Goal: Task Accomplishment & Management: Manage account settings

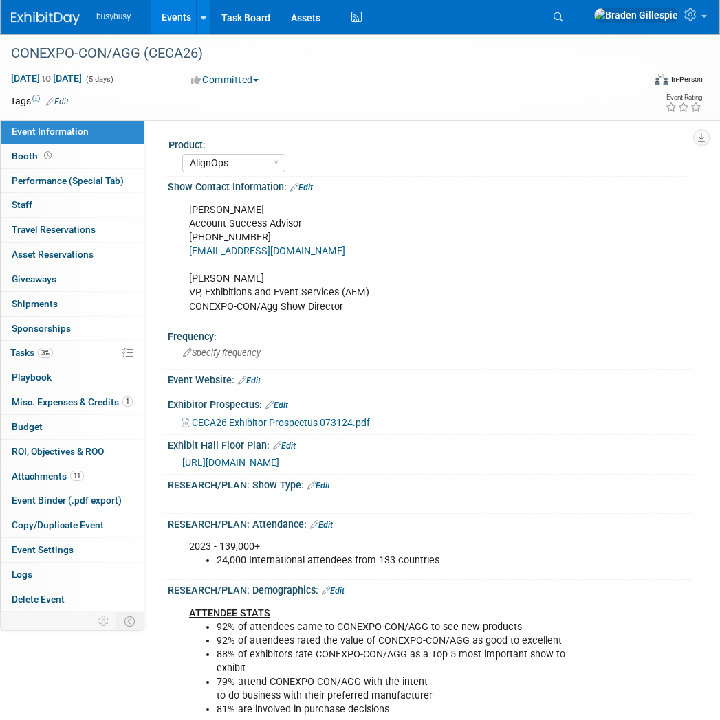
select select "AlignOps"
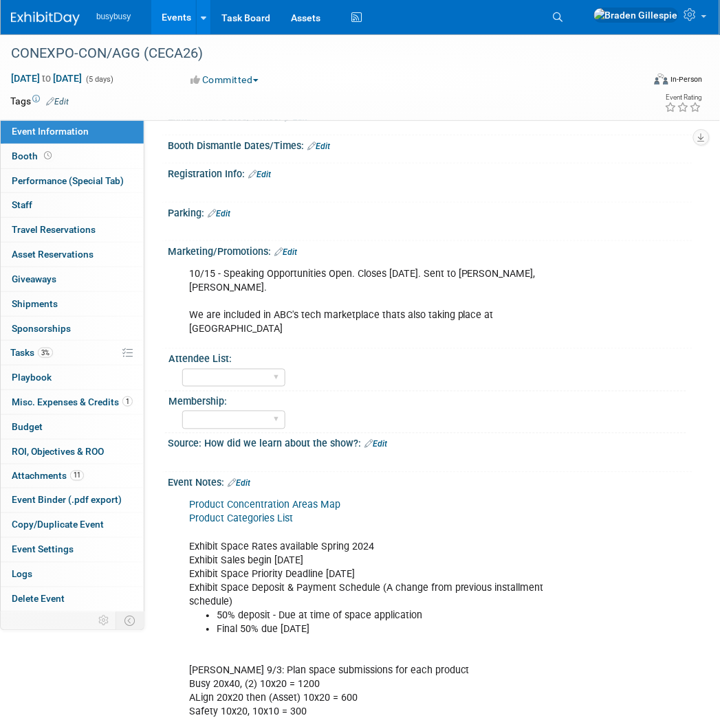
click at [29, 21] on img at bounding box center [45, 19] width 69 height 14
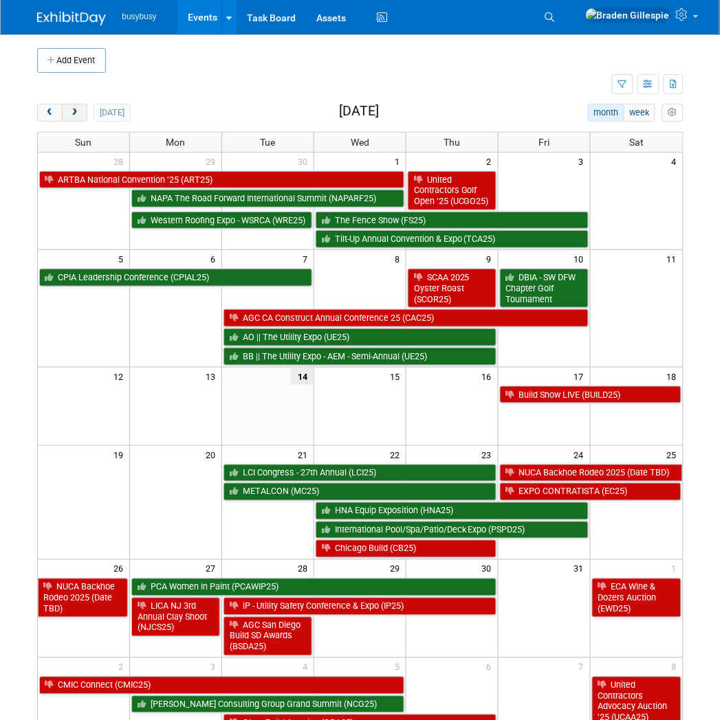
click at [72, 113] on span "next" at bounding box center [74, 113] width 10 height 9
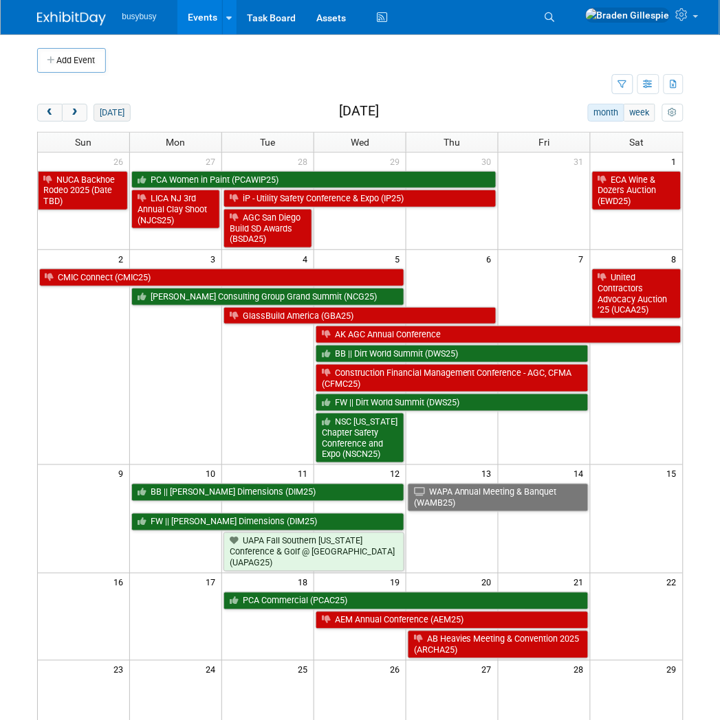
click at [113, 112] on button "today" at bounding box center [111, 113] width 36 height 18
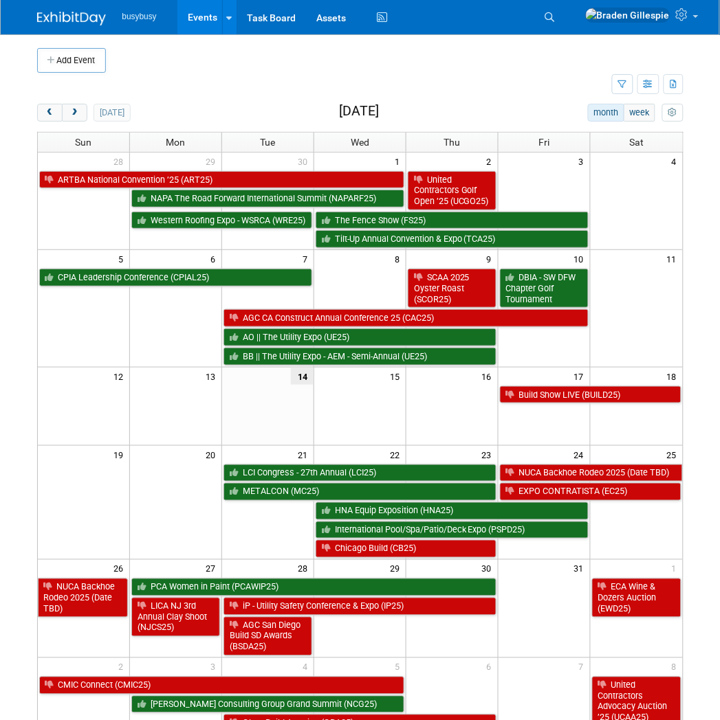
click at [72, 19] on img at bounding box center [71, 19] width 69 height 14
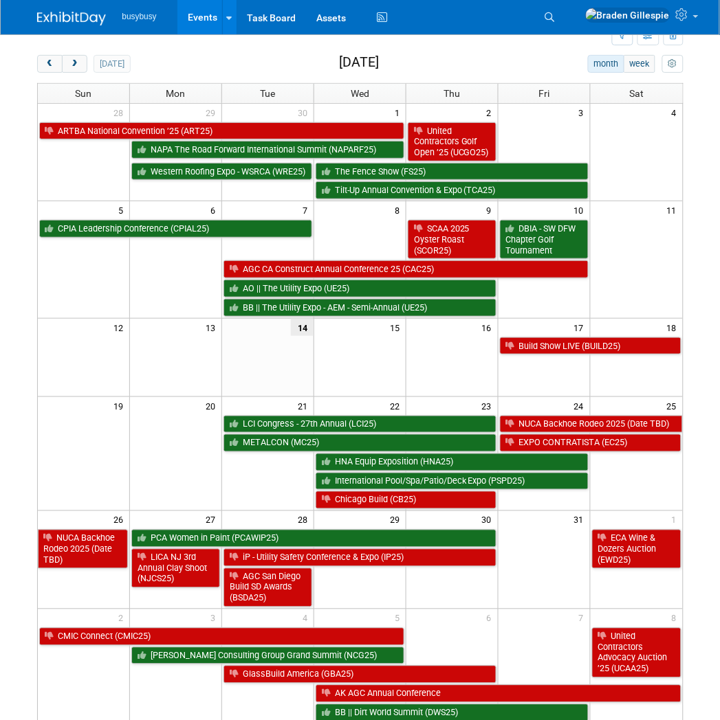
scroll to position [76, 0]
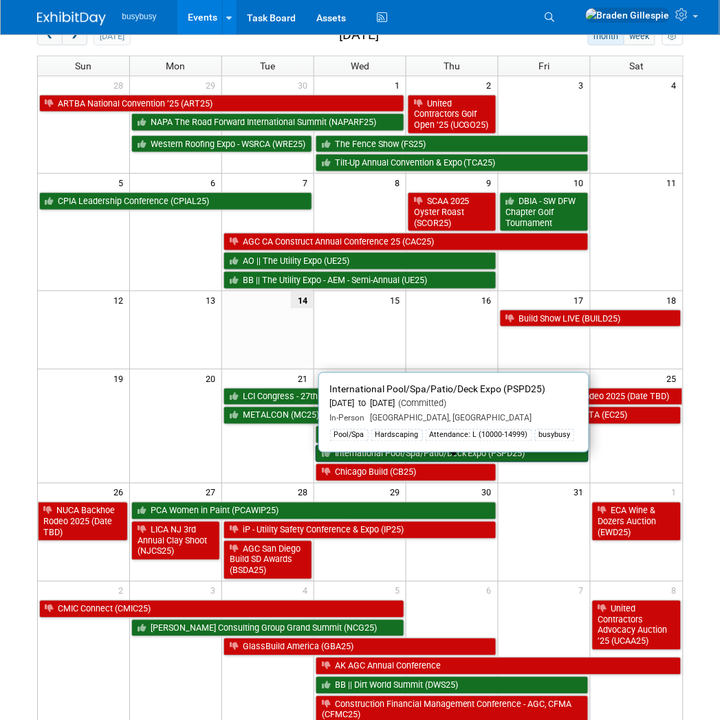
click at [562, 463] on link "International Pool/Spa/Patio/Deck Expo (PSPD25)" at bounding box center [451, 454] width 273 height 18
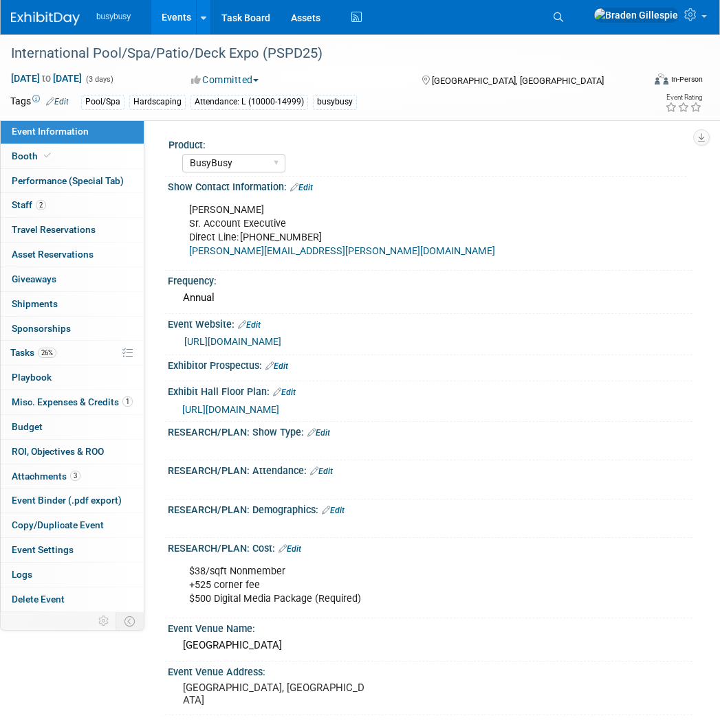
select select "BusyBusy"
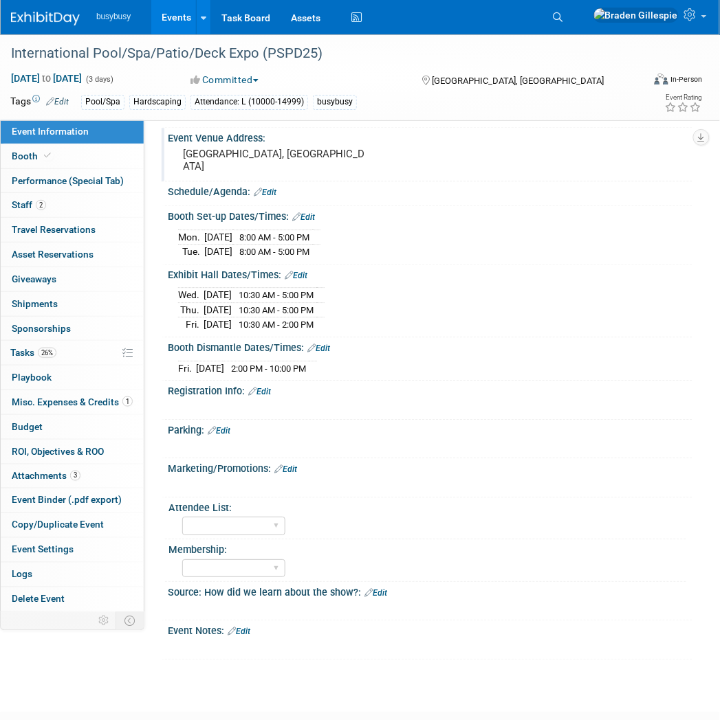
scroll to position [381, 0]
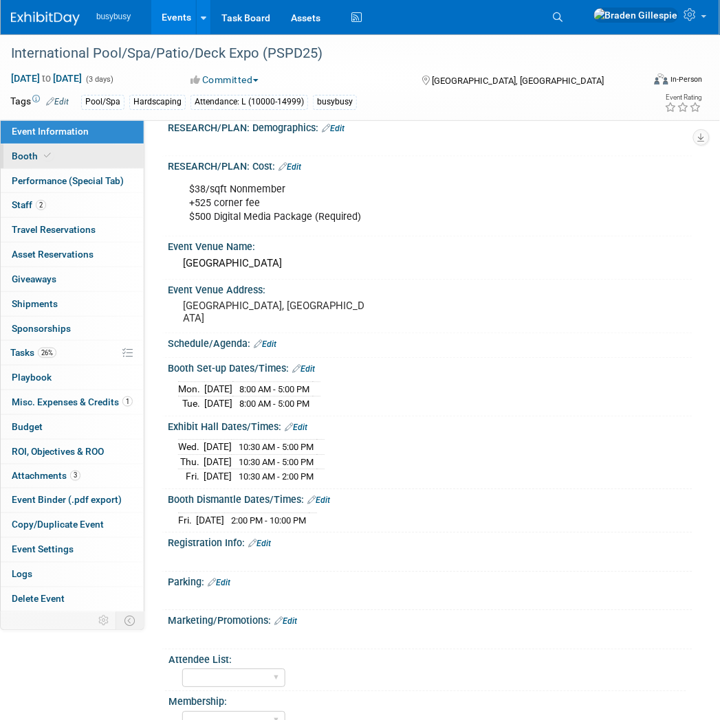
click at [55, 145] on link "Booth" at bounding box center [72, 156] width 143 height 24
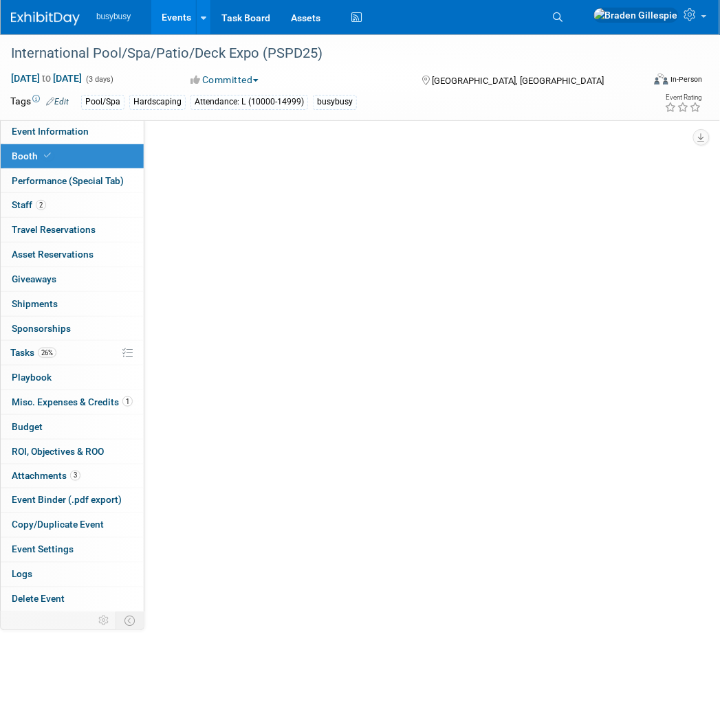
scroll to position [0, 0]
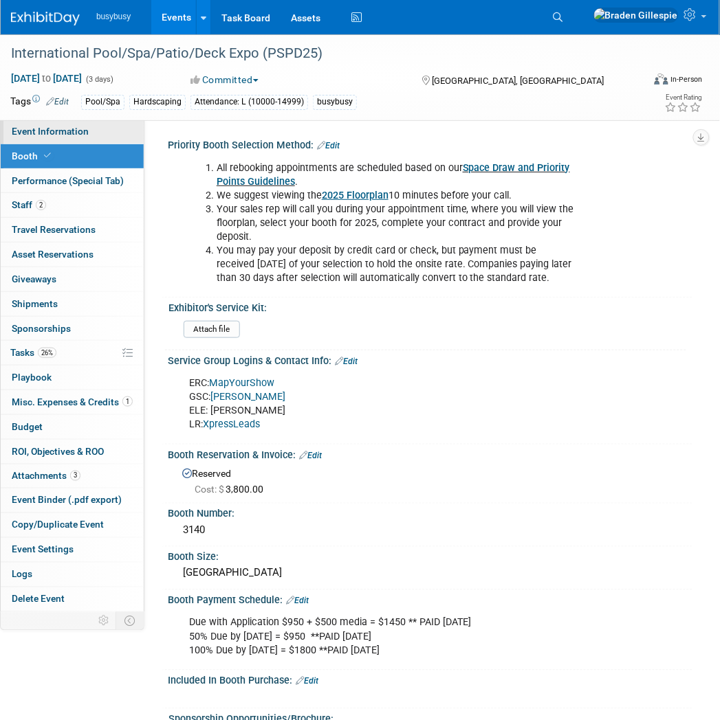
click at [63, 133] on span "Event Information" at bounding box center [50, 131] width 77 height 11
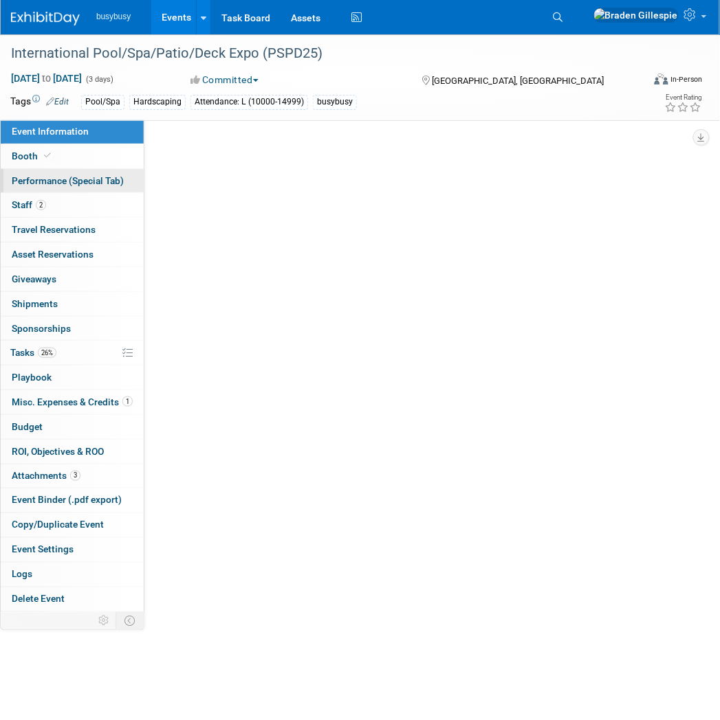
select select "BusyBusy"
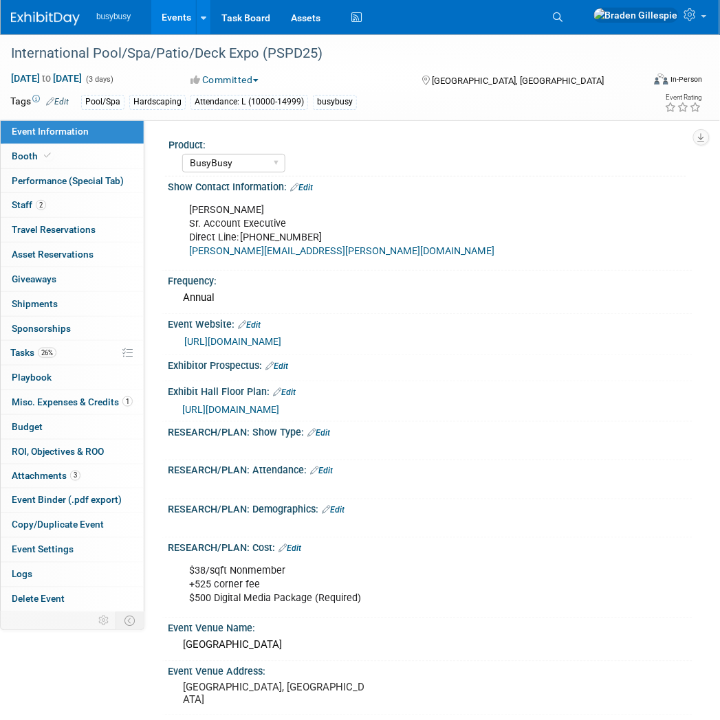
click at [279, 412] on span "https://ge25psp.mapyourshow.com/8_0/exhview/index.cfm" at bounding box center [230, 409] width 97 height 11
click at [46, 23] on img at bounding box center [45, 19] width 69 height 14
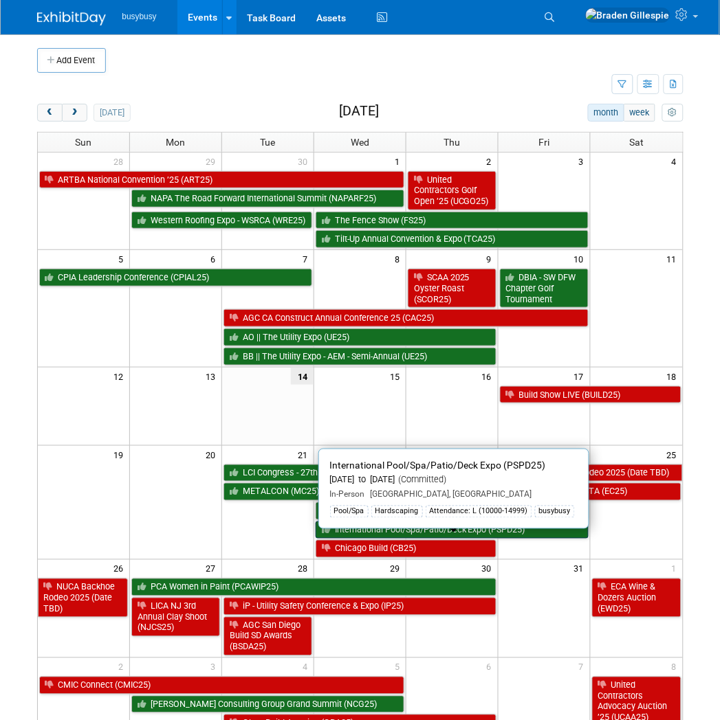
click at [516, 540] on link "International Pool/Spa/Patio/Deck Expo (PSPD25)" at bounding box center [451, 531] width 273 height 18
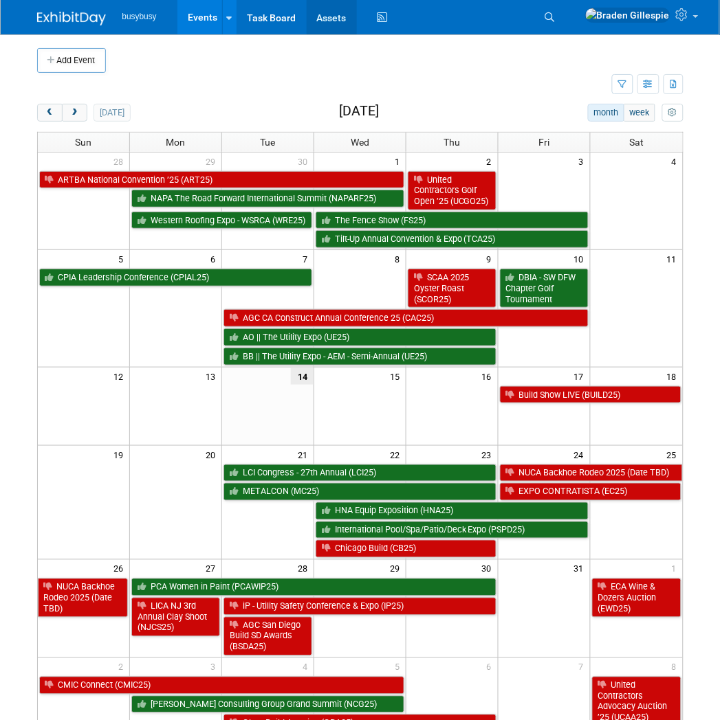
click at [331, 14] on link "Assets" at bounding box center [332, 17] width 50 height 34
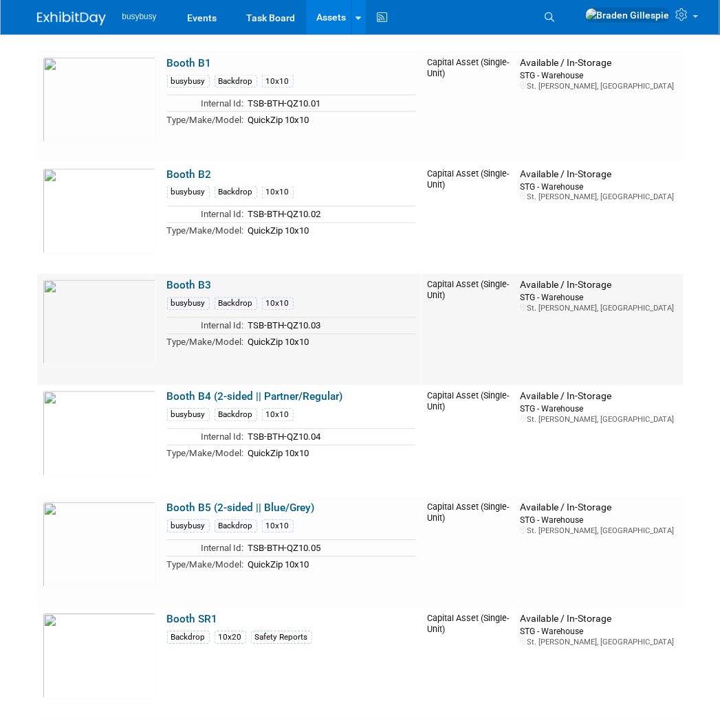
scroll to position [2215, 0]
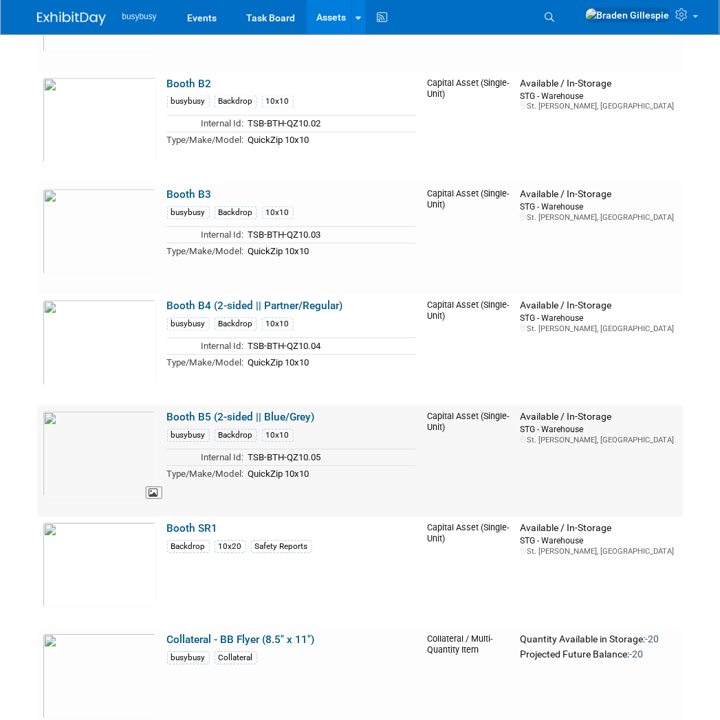
click at [105, 445] on img at bounding box center [99, 455] width 113 height 86
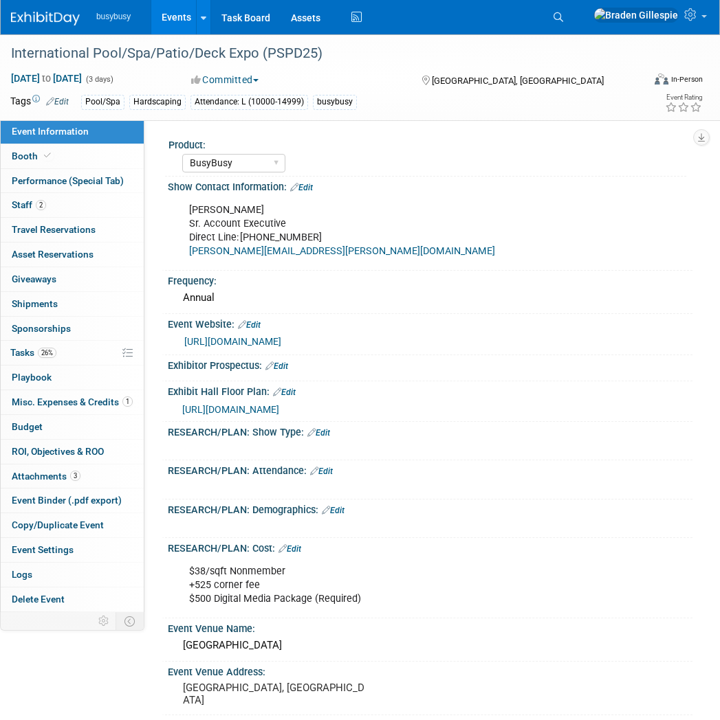
select select "BusyBusy"
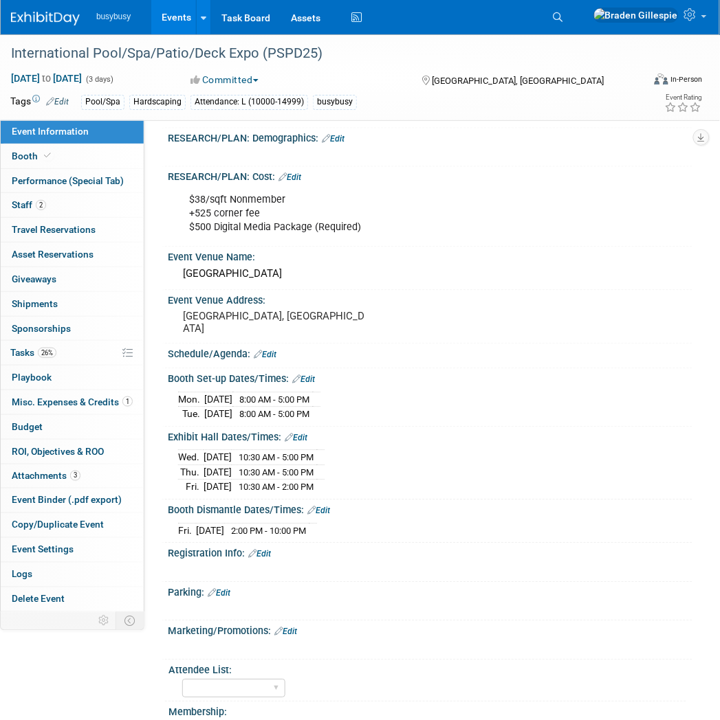
scroll to position [458, 0]
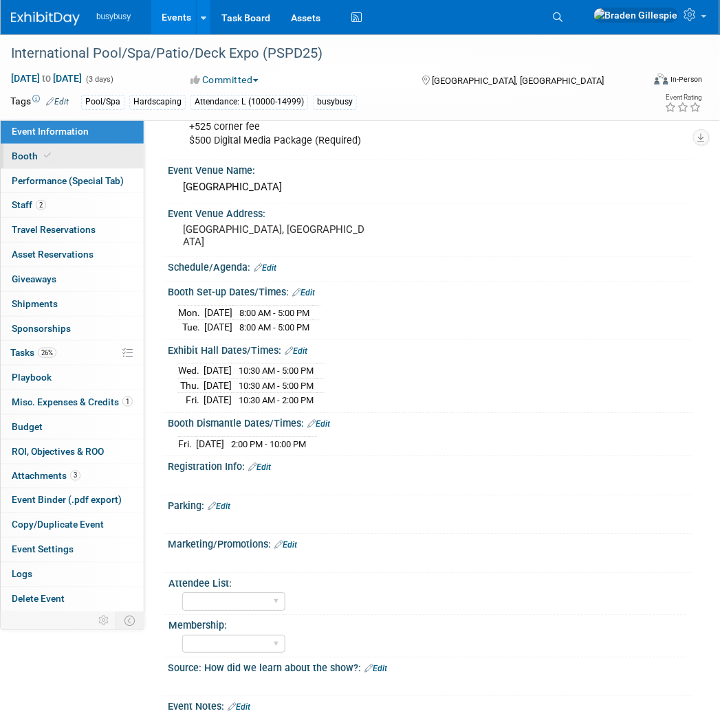
click at [76, 162] on link "Booth" at bounding box center [72, 156] width 143 height 24
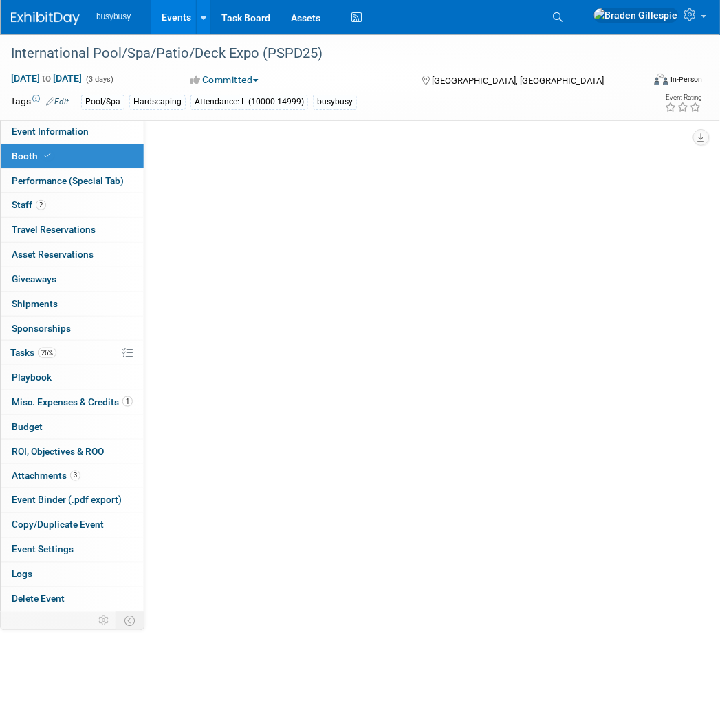
scroll to position [0, 0]
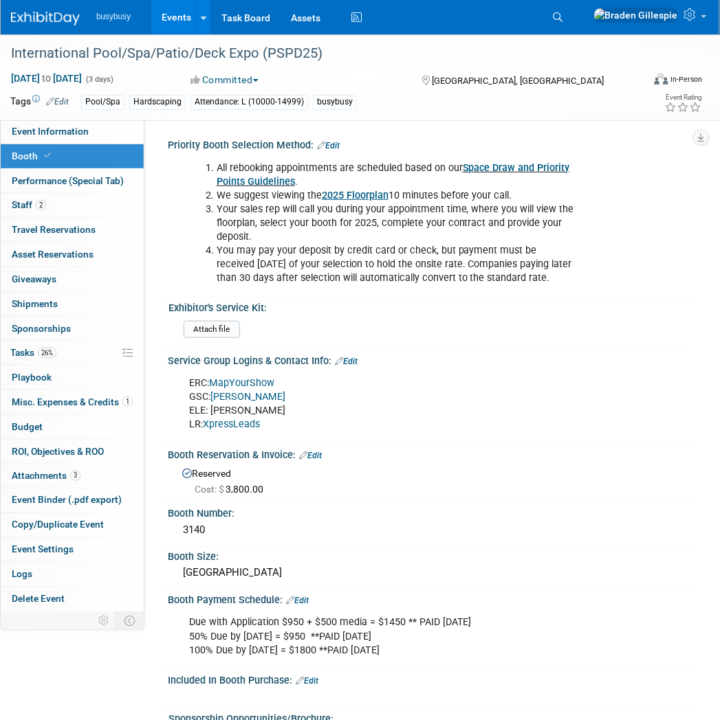
click at [234, 391] on link "[PERSON_NAME]" at bounding box center [247, 397] width 75 height 12
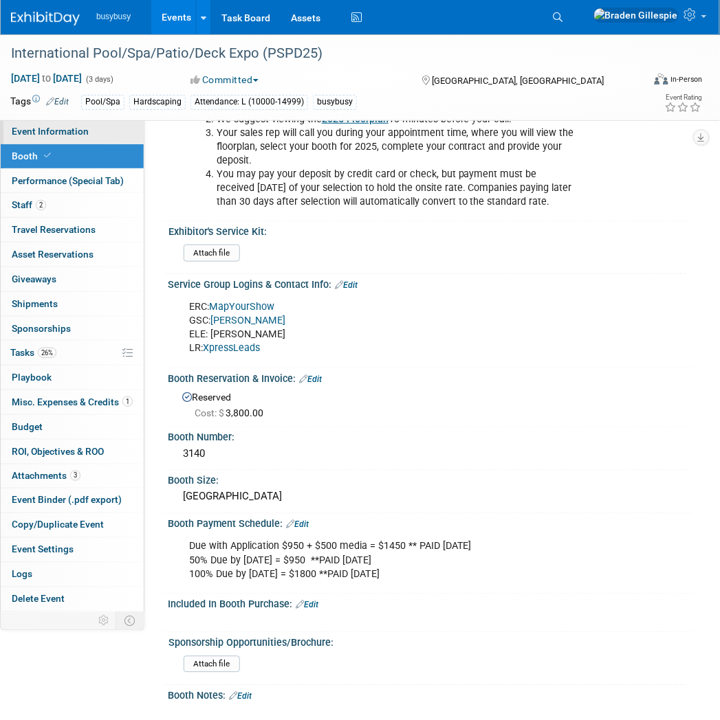
click at [93, 131] on link "Event Information" at bounding box center [72, 132] width 143 height 24
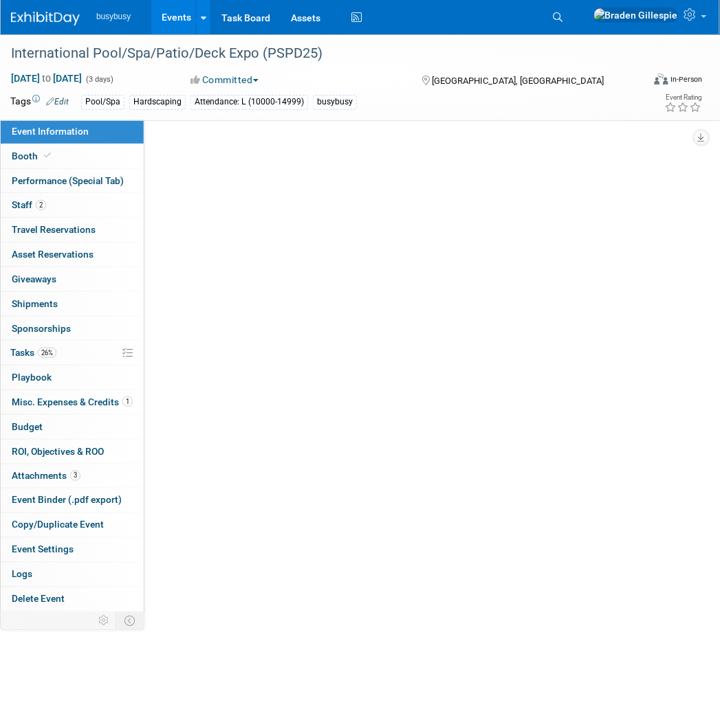
scroll to position [0, 0]
select select "BusyBusy"
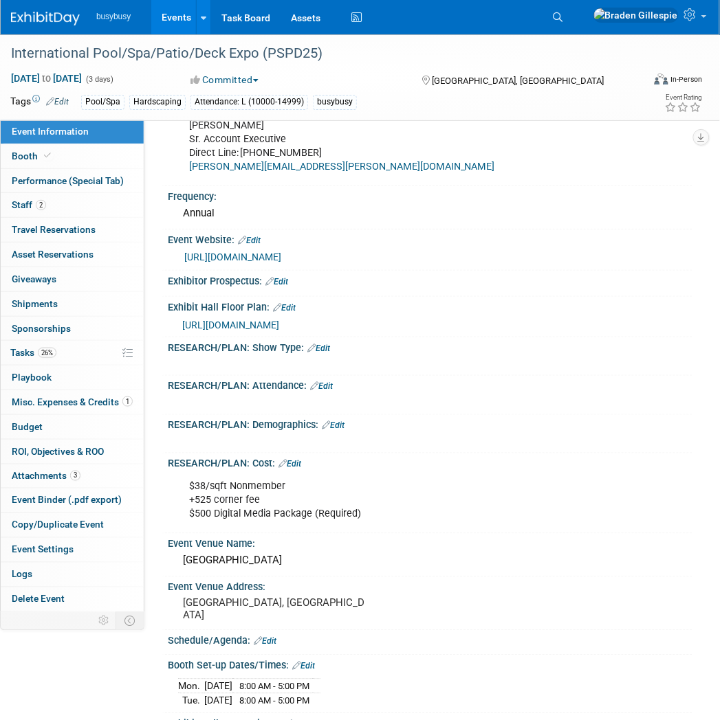
scroll to position [76, 0]
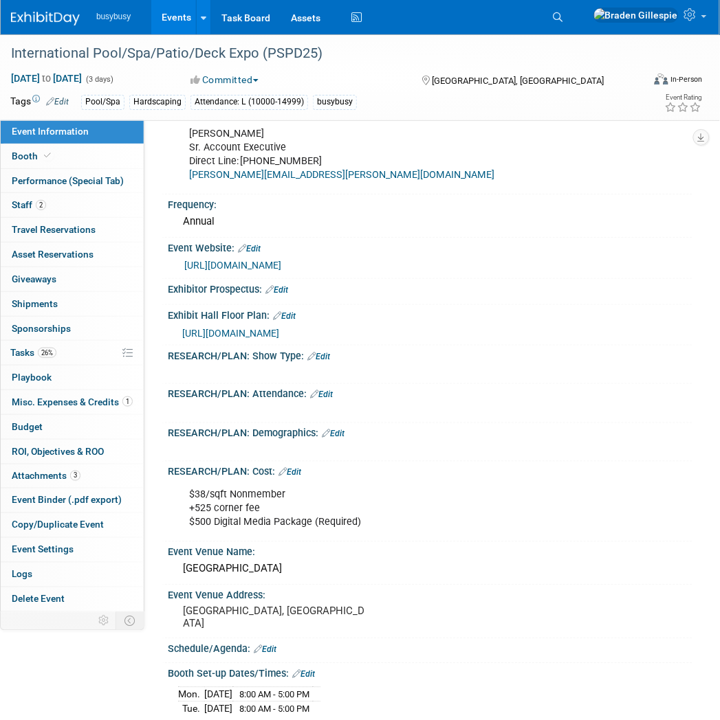
click at [279, 331] on span "[URL][DOMAIN_NAME]" at bounding box center [230, 333] width 97 height 11
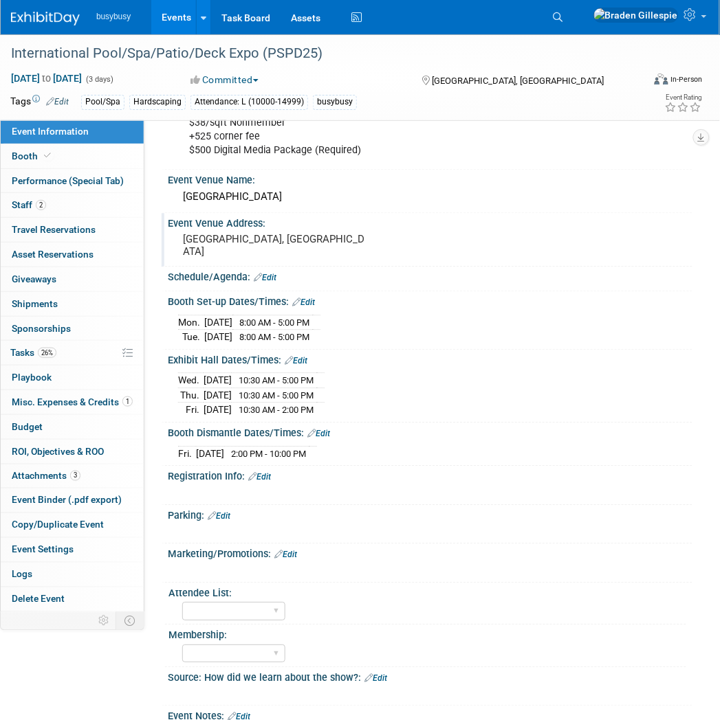
scroll to position [458, 0]
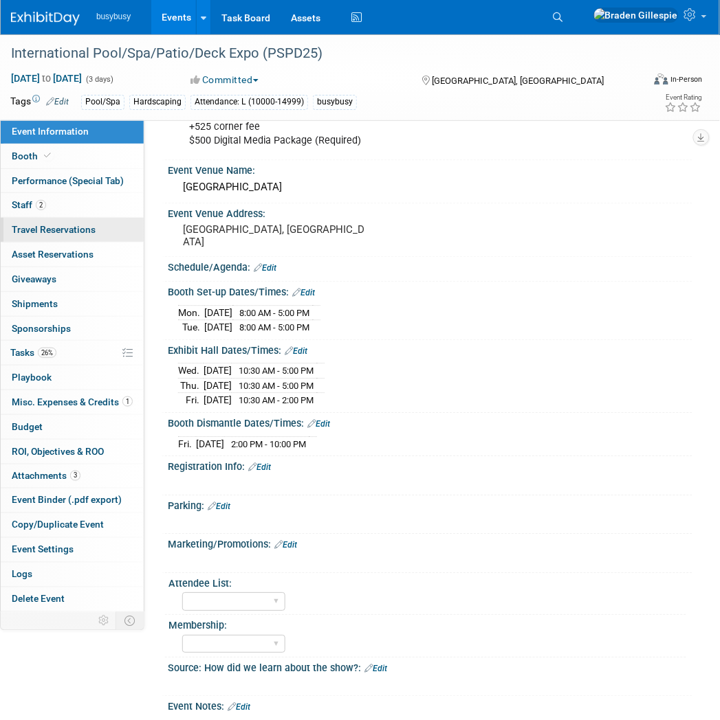
click at [72, 225] on span "Travel Reservations 0" at bounding box center [54, 229] width 84 height 11
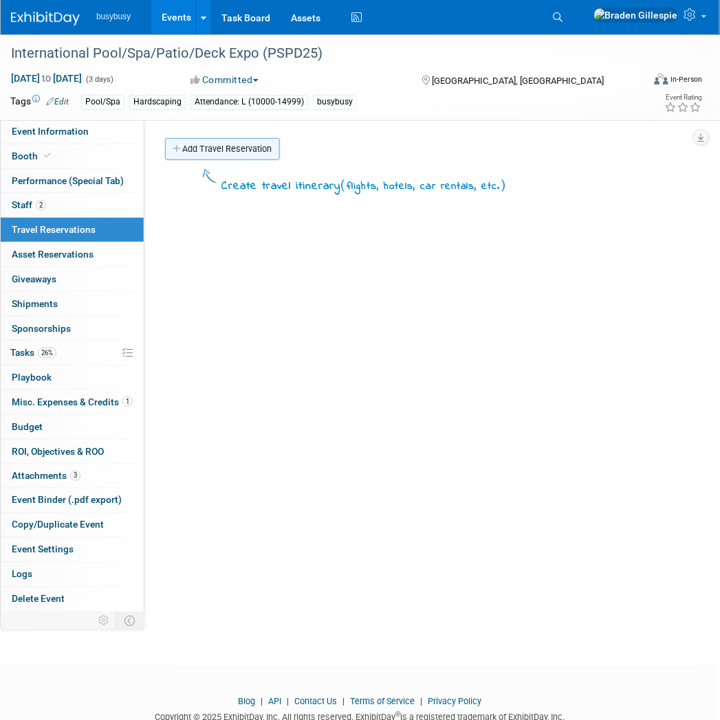
click at [220, 138] on link "Add Travel Reservation" at bounding box center [222, 149] width 115 height 22
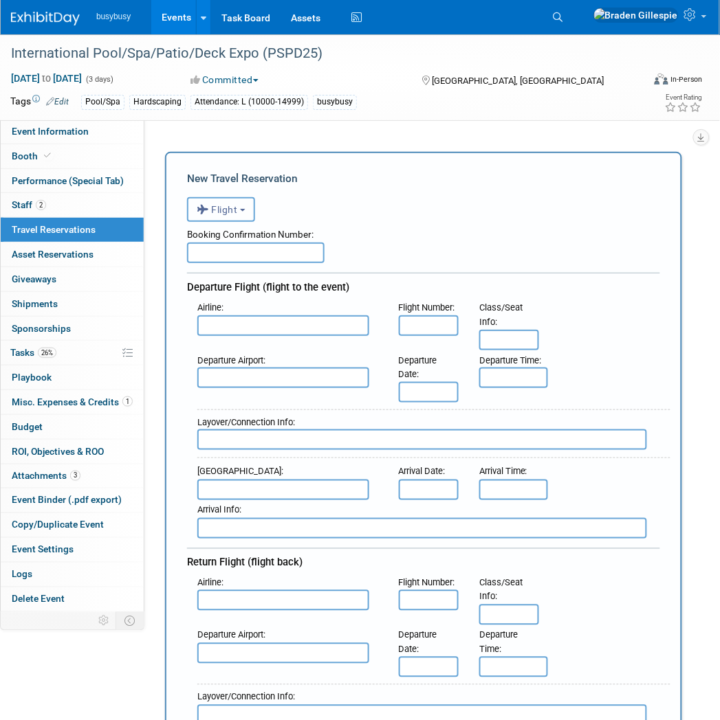
click at [232, 210] on span "Flight" at bounding box center [217, 209] width 41 height 11
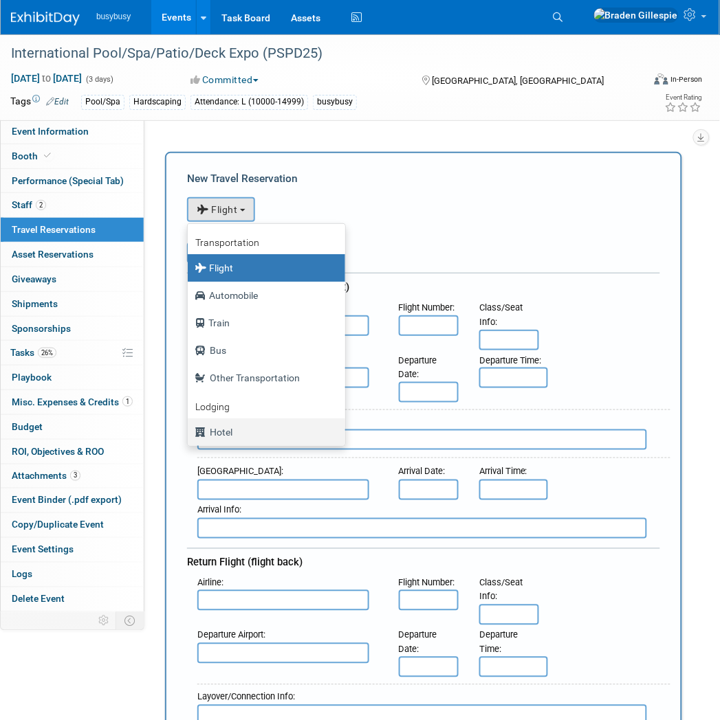
click at [234, 421] on label "Hotel" at bounding box center [263, 432] width 137 height 22
click at [190, 426] on input "Hotel" at bounding box center [185, 430] width 9 height 9
select select "6"
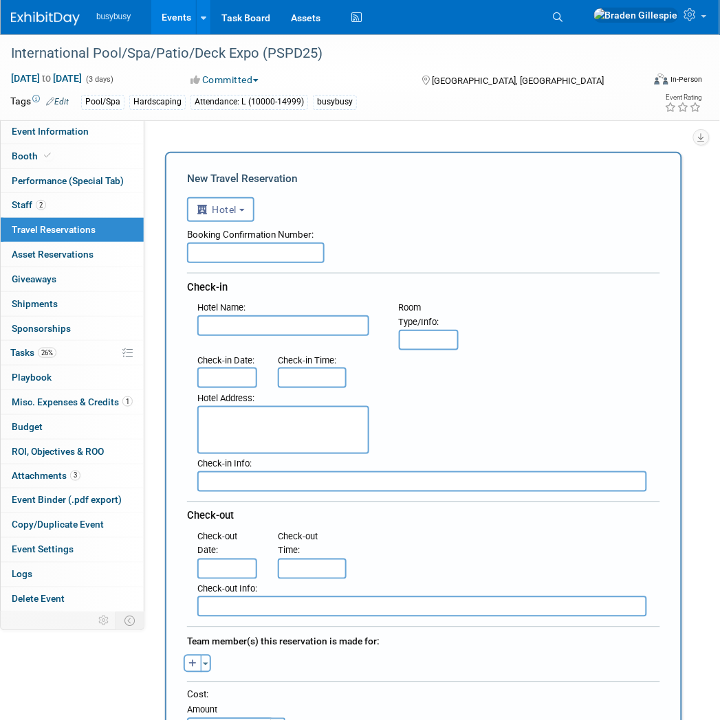
click at [278, 320] on input "text" at bounding box center [283, 325] width 172 height 21
type input "Westgate Las Vegas Resort & Casino"
click at [266, 423] on textarea at bounding box center [283, 430] width 172 height 48
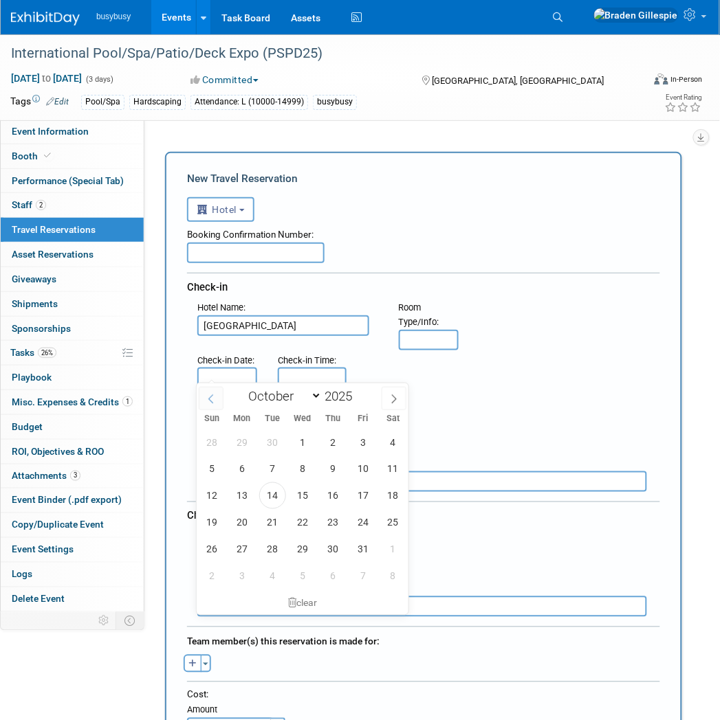
click at [211, 380] on body "busybusy Events Add Event Bulk Upload Events Shareable Event Boards Recently Vi…" at bounding box center [360, 360] width 720 height 720
click at [312, 528] on span "22" at bounding box center [302, 522] width 27 height 27
type input "[DATE]"
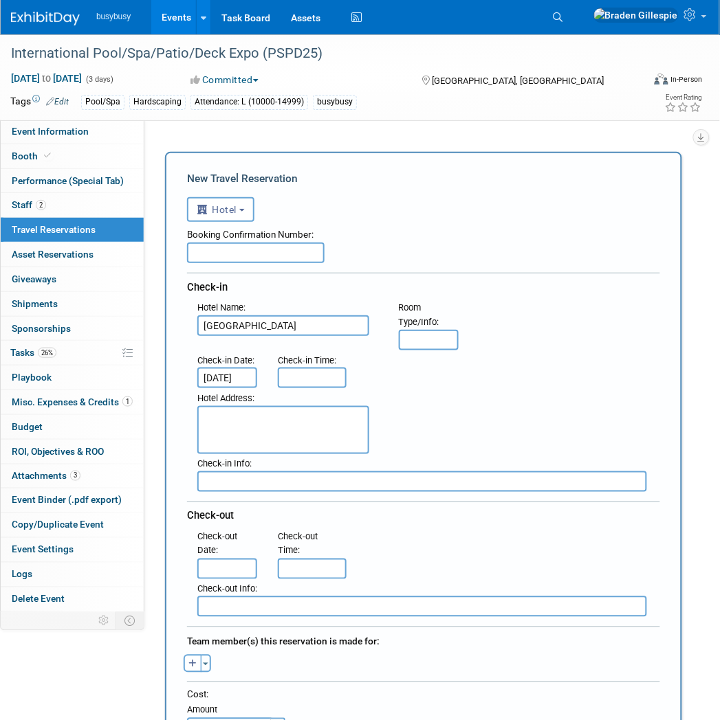
click at [228, 560] on input "text" at bounding box center [227, 569] width 60 height 21
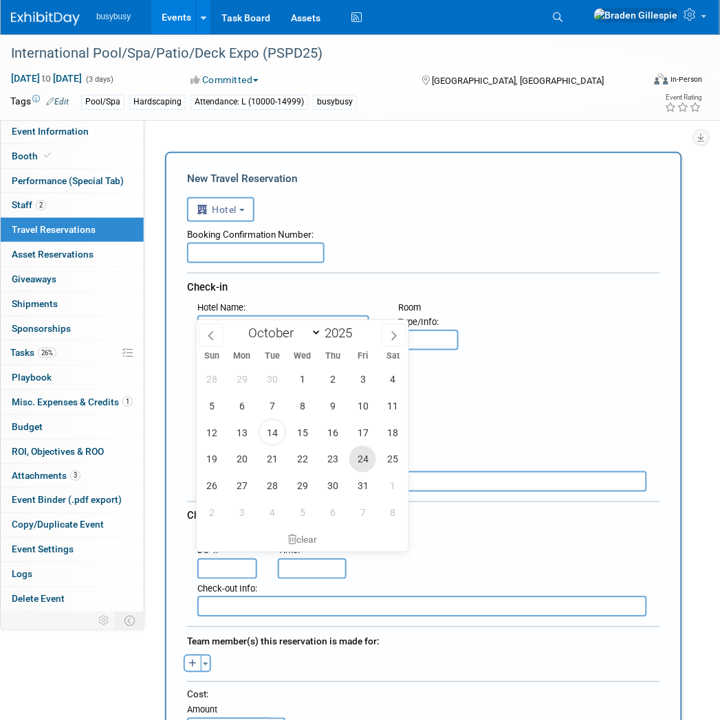
click at [356, 465] on span "24" at bounding box center [362, 459] width 27 height 27
type input "[DATE]"
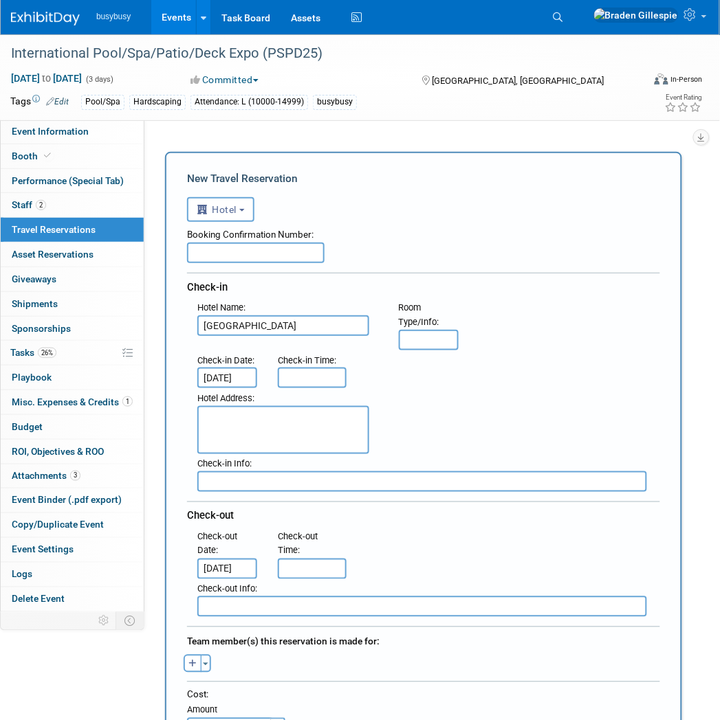
type input "3:00 PM"
click at [328, 372] on input "3:00 PM" at bounding box center [312, 378] width 69 height 21
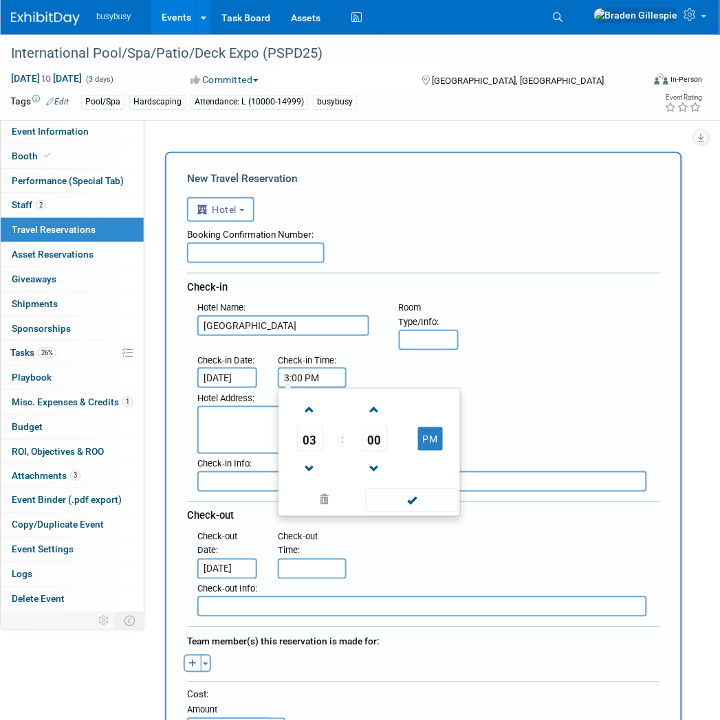
scroll to position [0, 0]
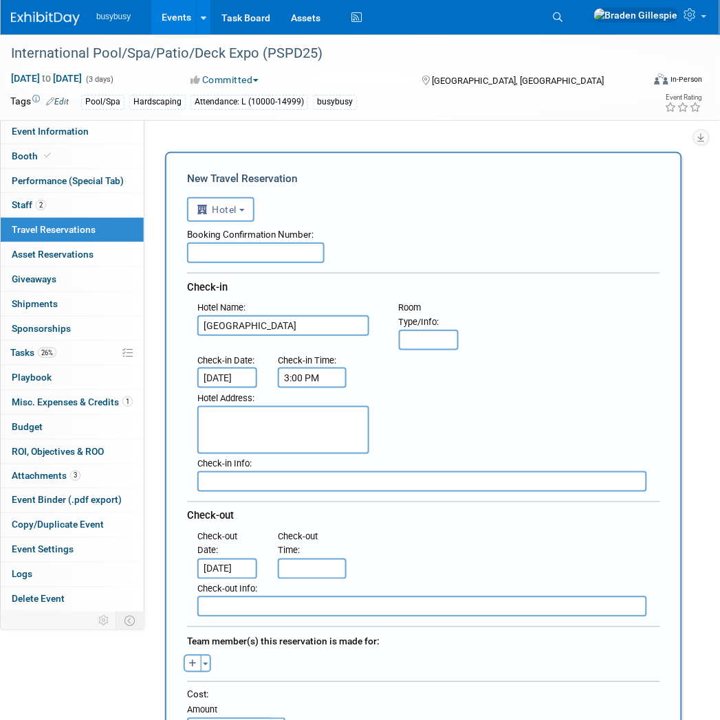
click at [570, 409] on div "Hotel Address :" at bounding box center [428, 421] width 483 height 66
type input "11:00 AM"
click at [314, 564] on input "11:00 AM" at bounding box center [312, 569] width 69 height 21
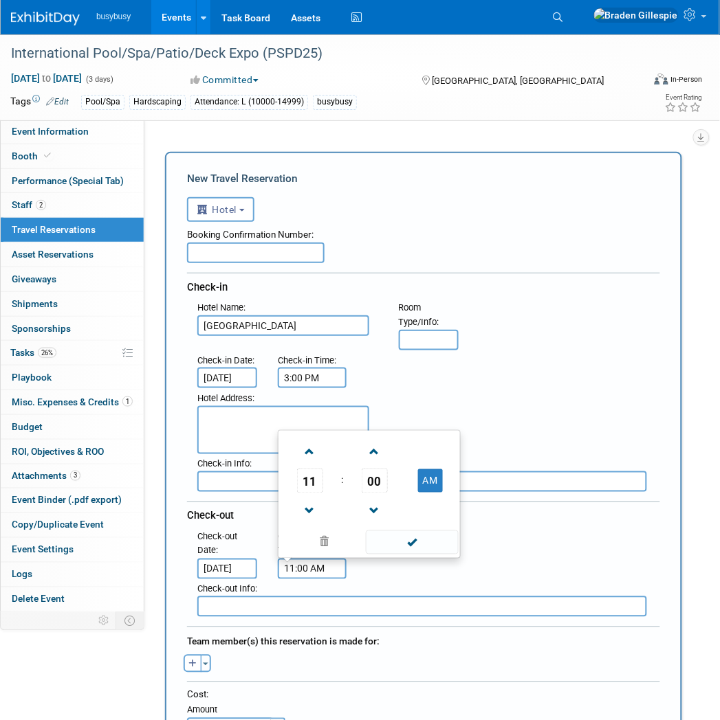
click at [609, 388] on div "Hotel Address :" at bounding box center [428, 421] width 483 height 66
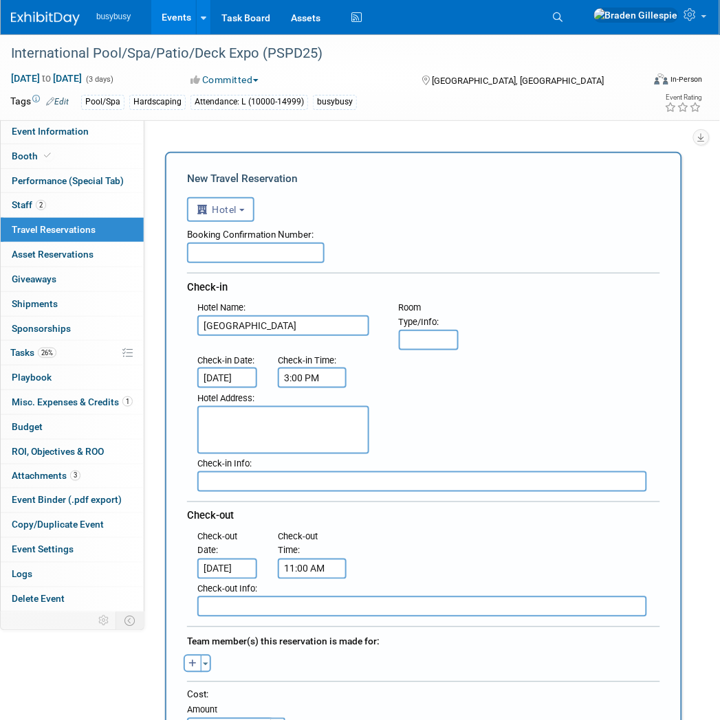
click at [436, 341] on input "text" at bounding box center [429, 340] width 60 height 21
click at [229, 261] on div "Booking Confirmation Number: Check-in Hotel Name : Westgate Las Vegas Resort & …" at bounding box center [423, 419] width 473 height 395
click at [230, 256] on input "text" at bounding box center [255, 253] width 137 height 21
paste input "QJEMDL0"
click at [274, 253] on input "QJEMDL0," at bounding box center [255, 253] width 137 height 21
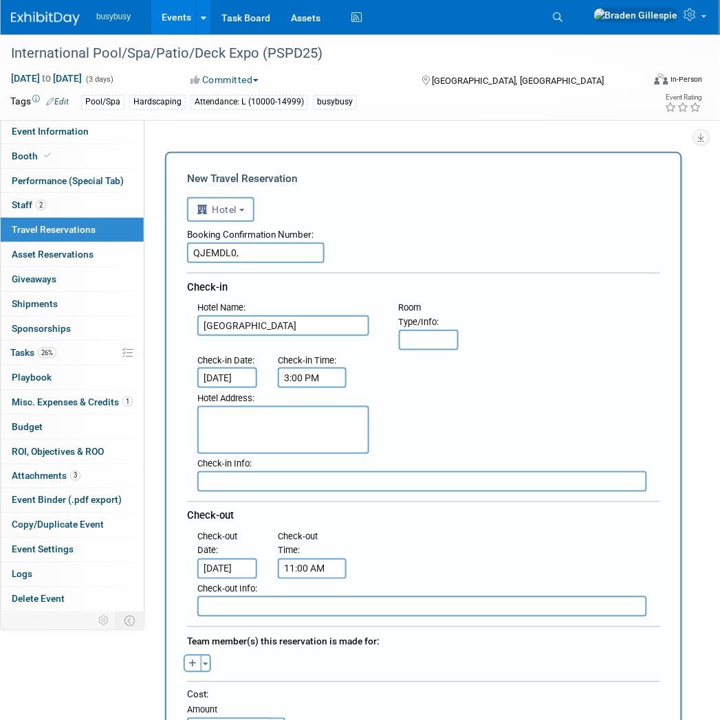
paste input "LUW5GMK"
type input "QJEMDL0, LUW5GMK"
click at [433, 337] on input "text" at bounding box center [429, 340] width 60 height 21
type input "Signature 1 King"
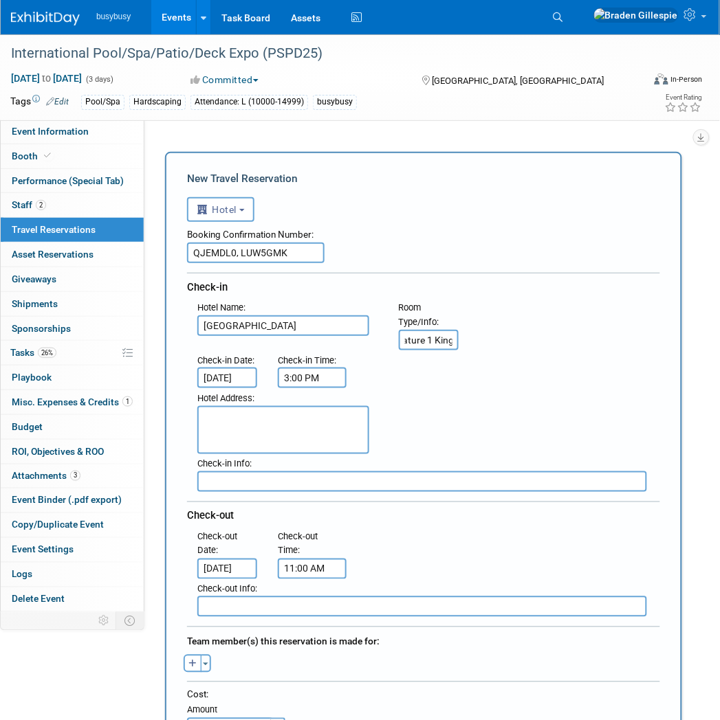
click at [260, 423] on textarea at bounding box center [283, 430] width 172 height 48
click at [251, 406] on textarea at bounding box center [283, 430] width 172 height 48
paste textarea "3000 Paradise Road, Las Vegas, NV, 89109"
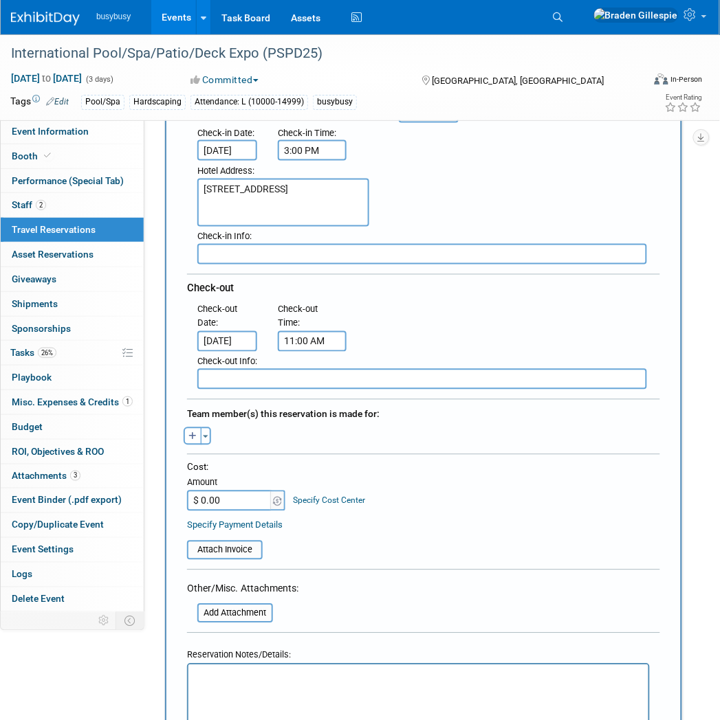
scroll to position [229, 0]
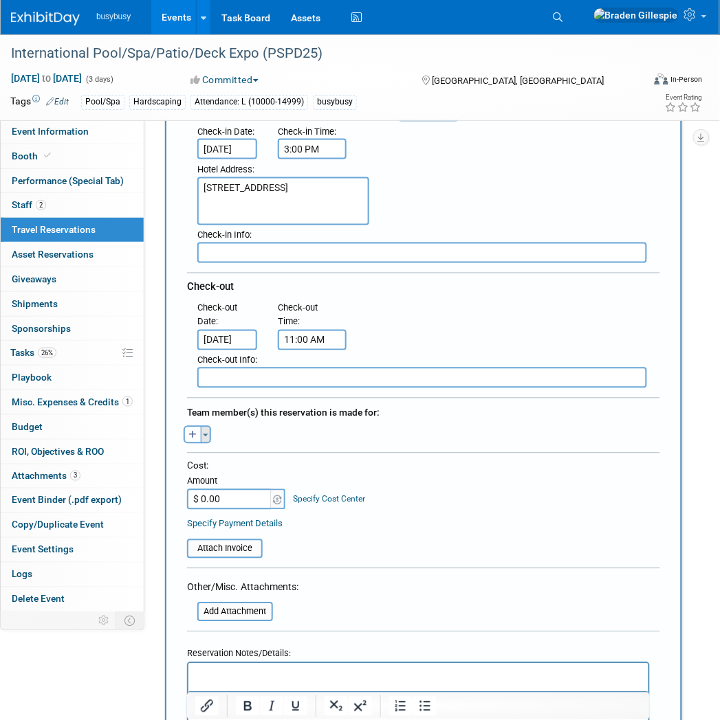
type textarea "3000 Paradise Road, Las Vegas, NV, 89109"
click at [207, 426] on button "Toggle Dropdown" at bounding box center [206, 435] width 10 height 18
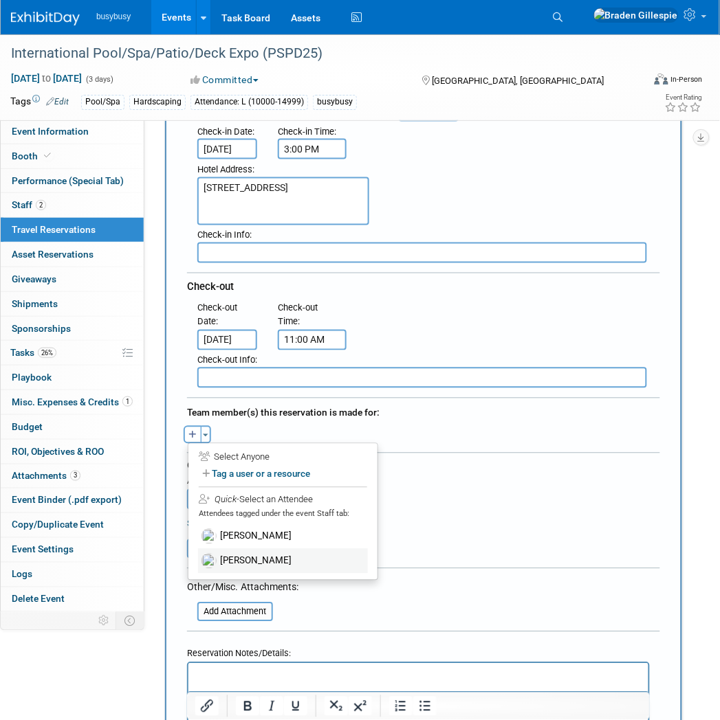
click at [255, 549] on label "[PERSON_NAME]" at bounding box center [283, 561] width 170 height 25
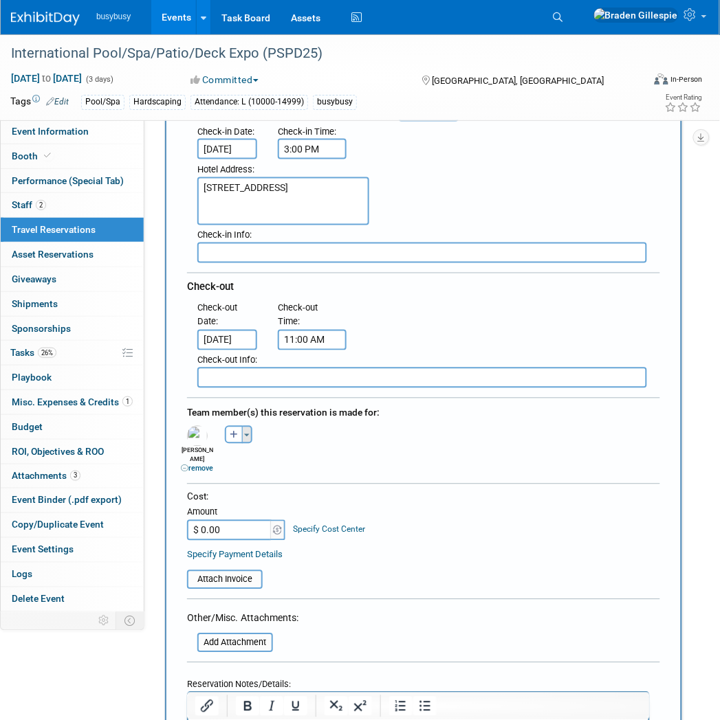
click at [248, 428] on button "Toggle Dropdown" at bounding box center [247, 435] width 10 height 18
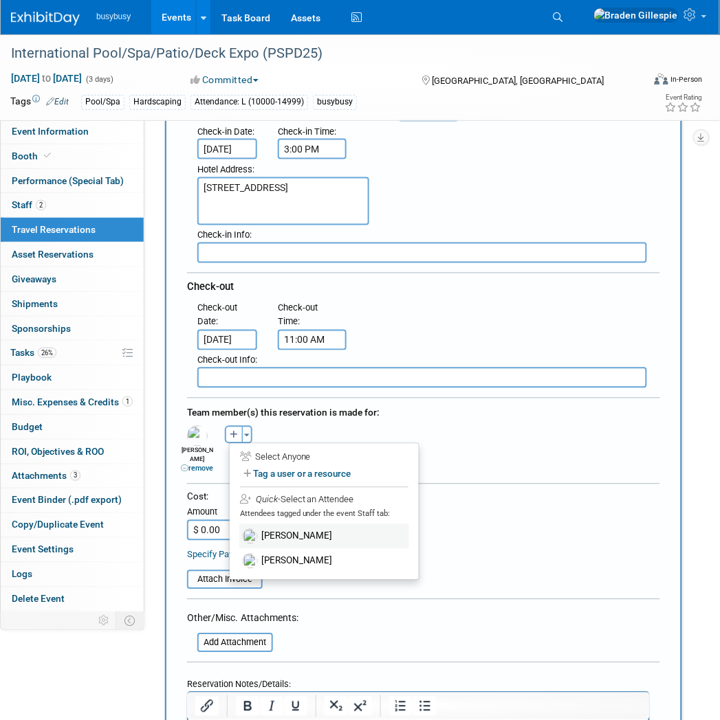
click at [267, 524] on label "[PERSON_NAME]" at bounding box center [324, 536] width 170 height 25
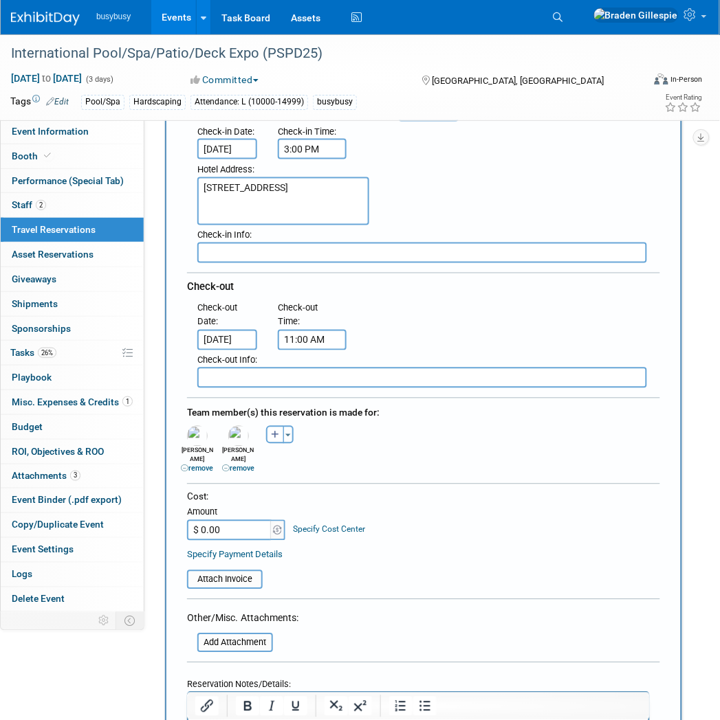
click at [238, 520] on input "$ 0.00" at bounding box center [230, 530] width 86 height 21
type input "$ 419.03"
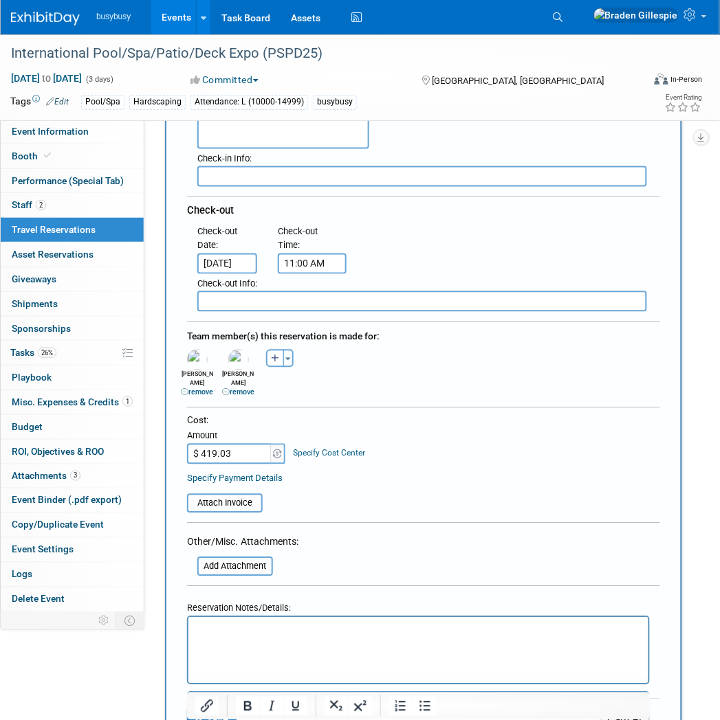
scroll to position [381, 0]
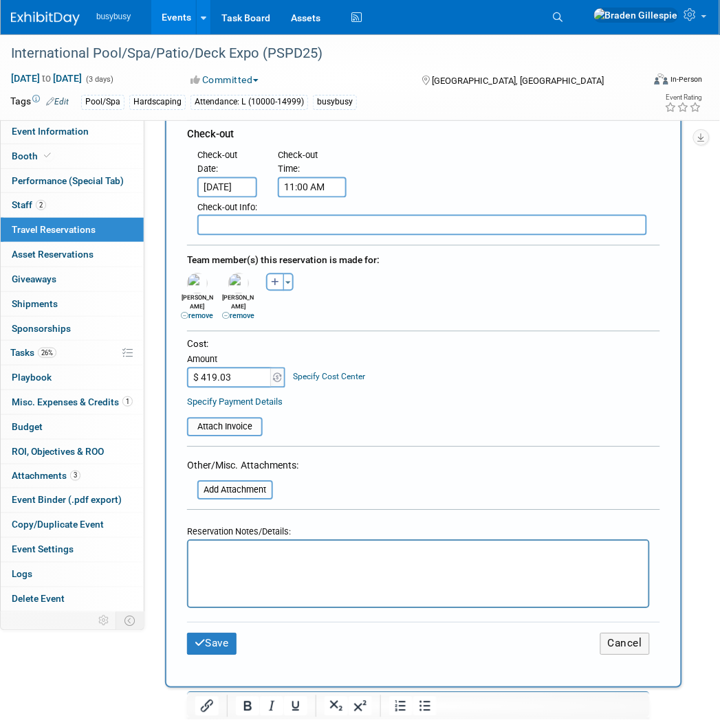
click at [278, 550] on p "Rich Text Area. Press ALT-0 for help." at bounding box center [418, 553] width 444 height 14
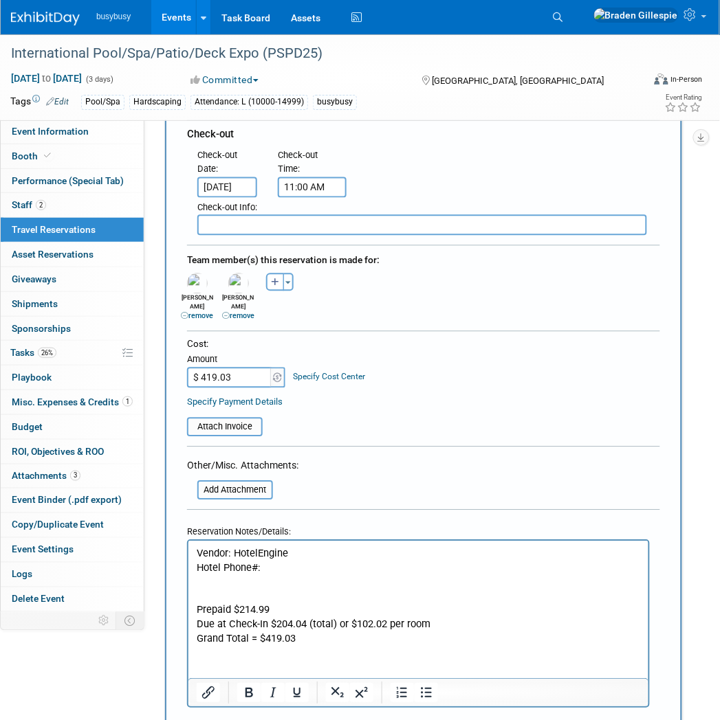
click at [302, 570] on p "Hotel Phone#:" at bounding box center [418, 568] width 444 height 14
click at [212, 575] on p "Rich Text Area. Press ALT-0 for help." at bounding box center [418, 582] width 444 height 14
click at [271, 579] on p "Fully refundablebefore Oct 19 at 1:59pm PDT." at bounding box center [418, 582] width 444 height 14
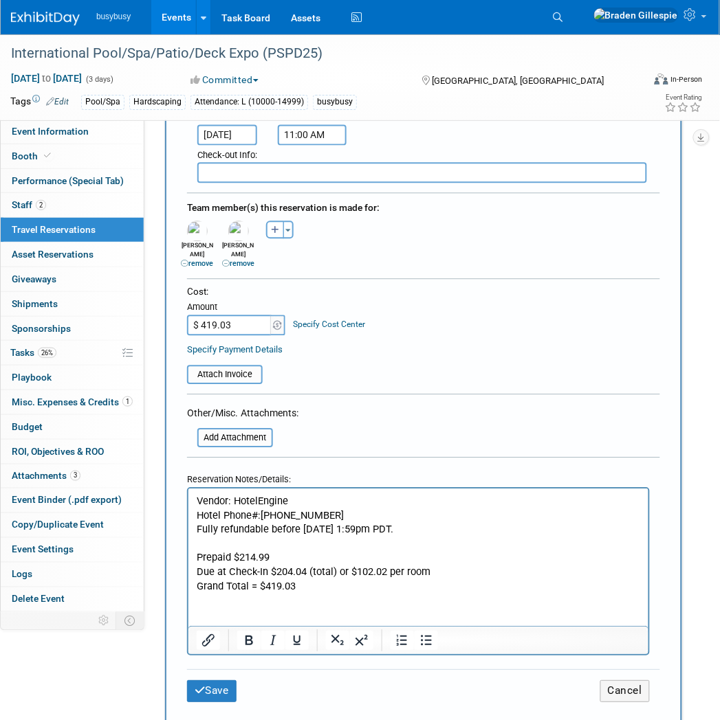
scroll to position [458, 0]
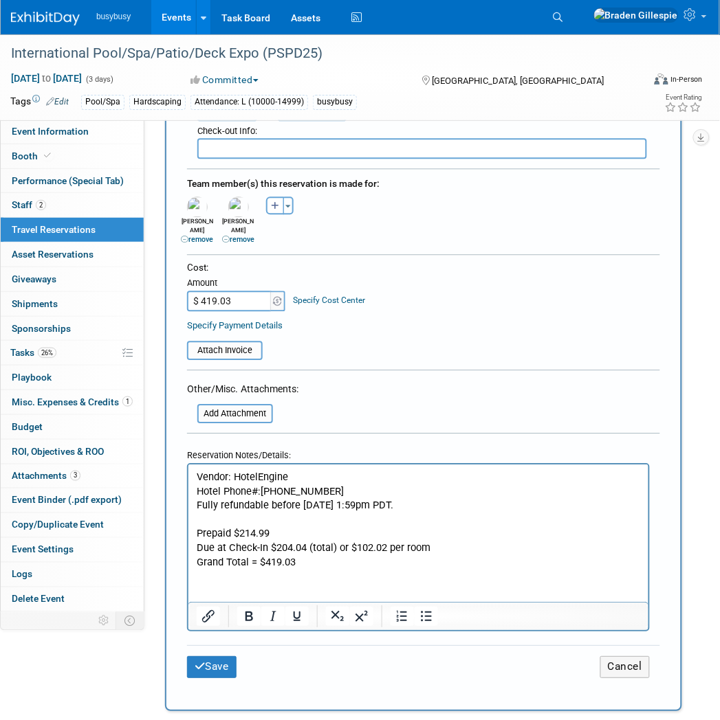
click at [230, 329] on td "Attach Invoice" at bounding box center [225, 345] width 76 height 32
click at [230, 343] on input "file" at bounding box center [180, 351] width 164 height 16
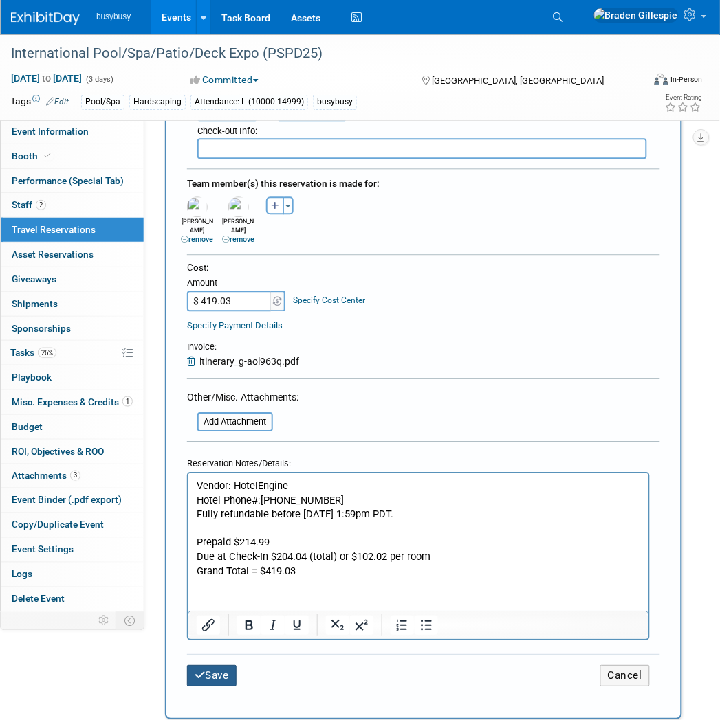
click at [219, 666] on button "Save" at bounding box center [211, 676] width 49 height 21
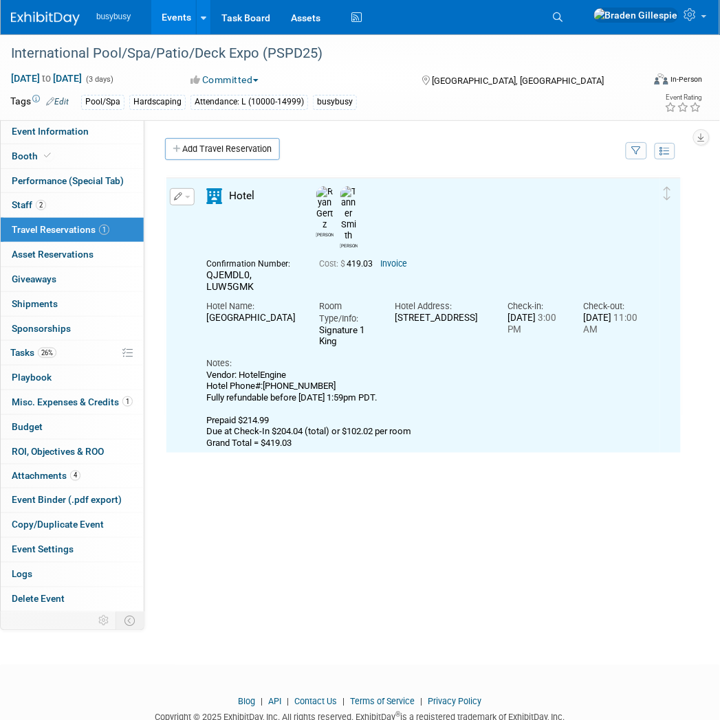
scroll to position [0, 0]
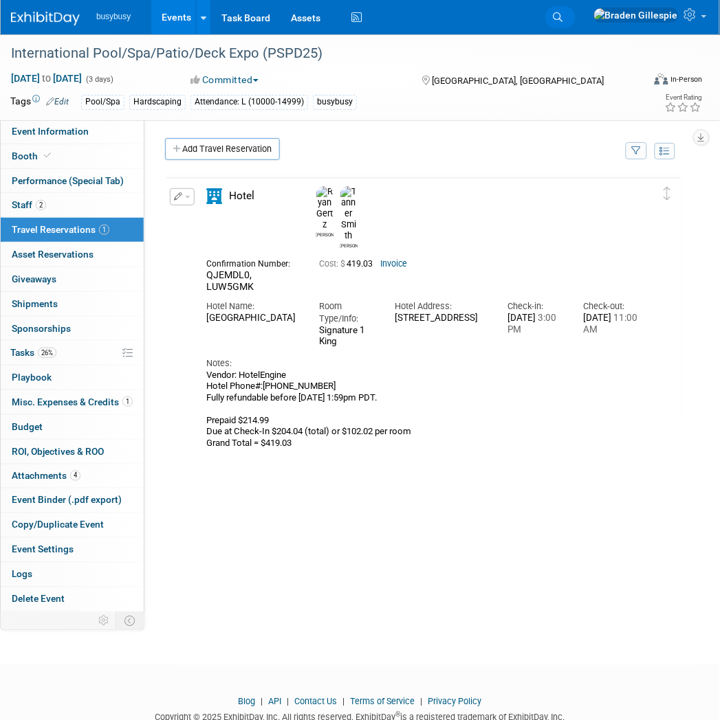
click at [563, 19] on icon at bounding box center [558, 17] width 10 height 10
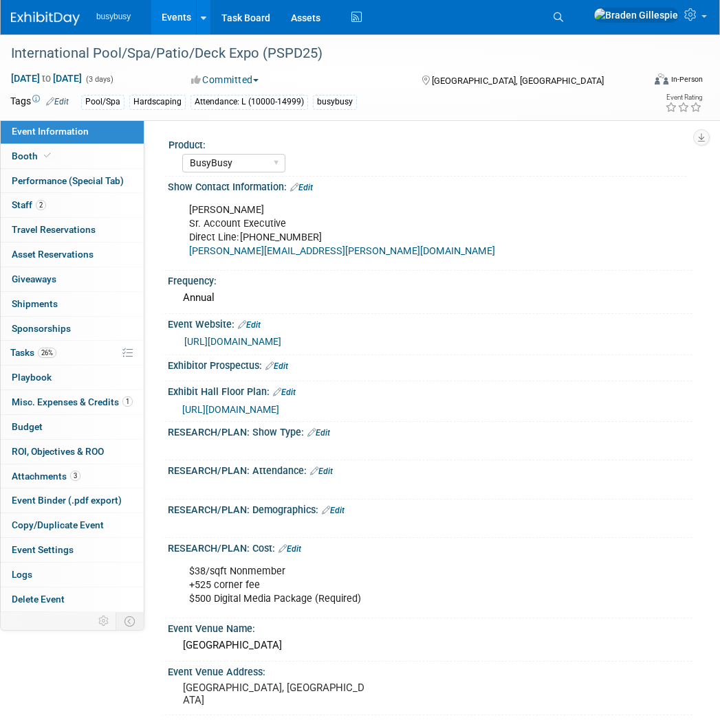
select select "BusyBusy"
click at [575, 15] on link "Search" at bounding box center [560, 17] width 30 height 22
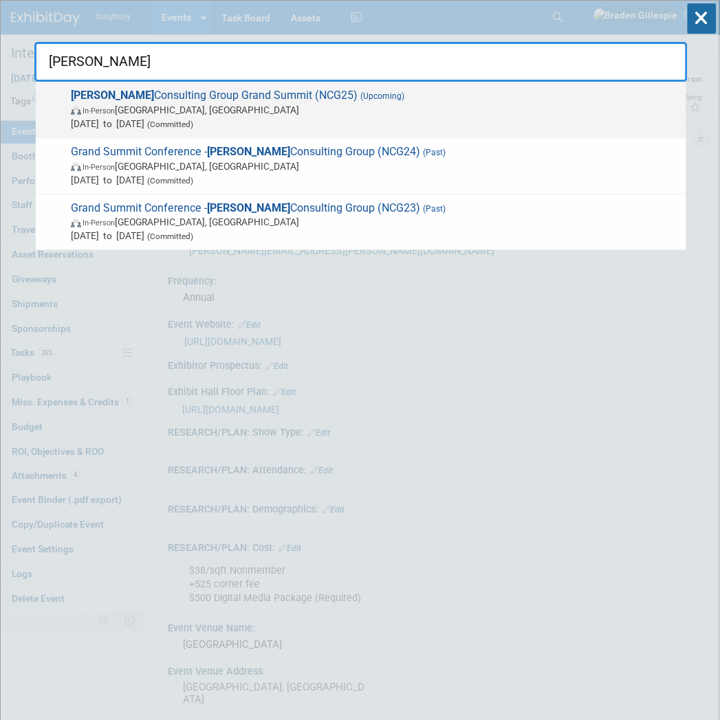
type input "[PERSON_NAME]"
click at [551, 113] on span "In-Person [GEOGRAPHIC_DATA], [GEOGRAPHIC_DATA]" at bounding box center [375, 110] width 608 height 14
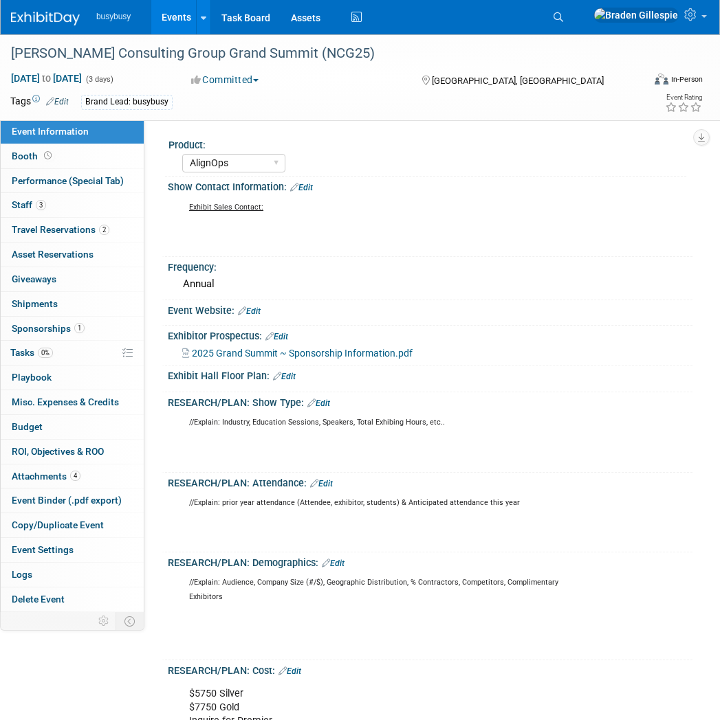
select select "AlignOps"
drag, startPoint x: 0, startPoint y: 0, endPoint x: 72, endPoint y: 160, distance: 175.7
click at [72, 160] on link "Booth" at bounding box center [72, 156] width 143 height 24
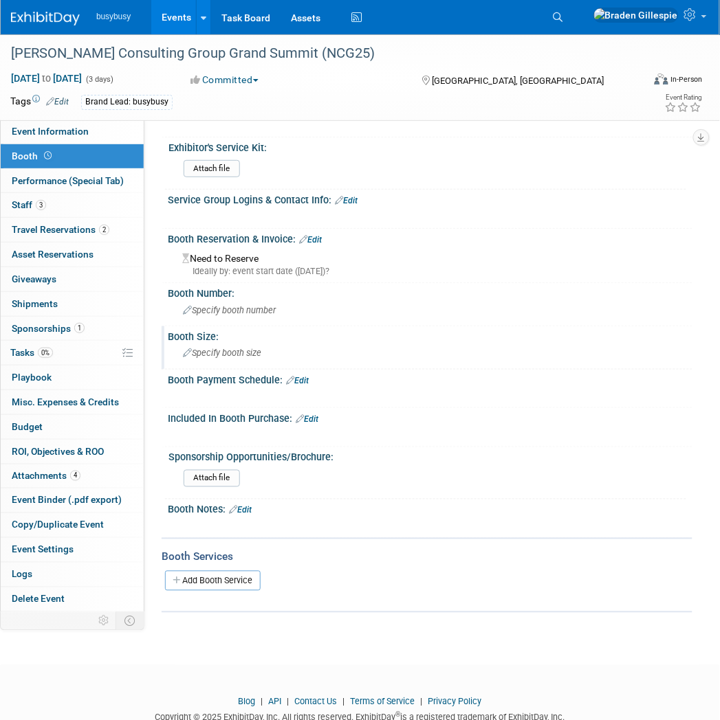
scroll to position [67, 0]
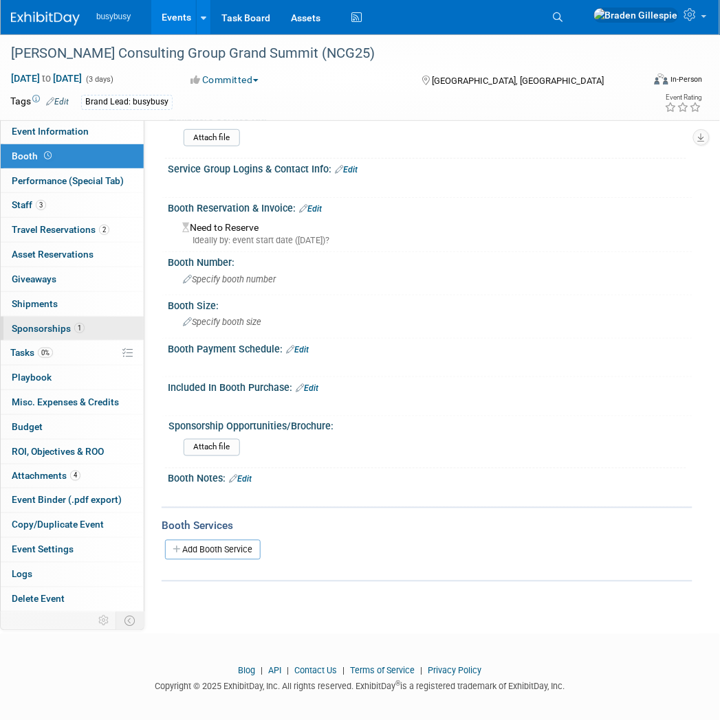
click at [54, 327] on span "Sponsorships 1" at bounding box center [48, 328] width 73 height 11
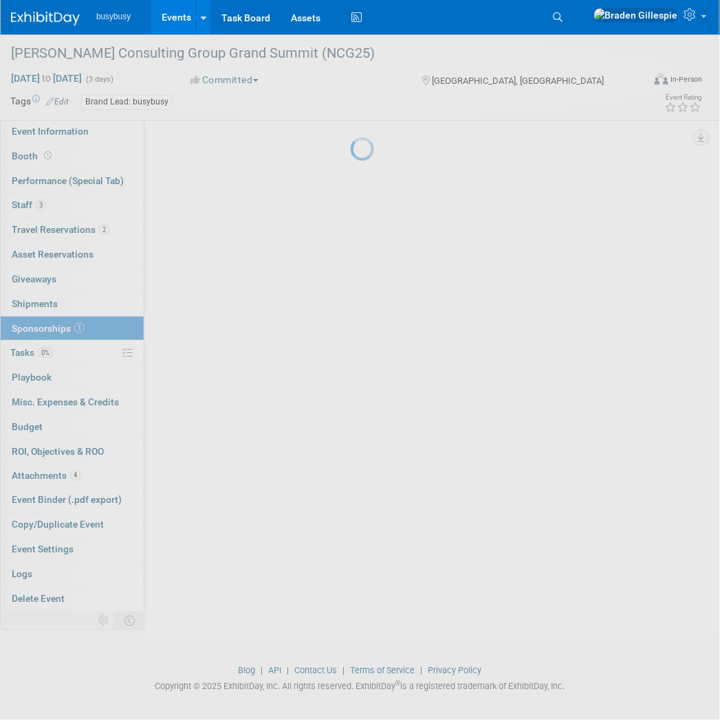
scroll to position [0, 0]
